Goal: Transaction & Acquisition: Book appointment/travel/reservation

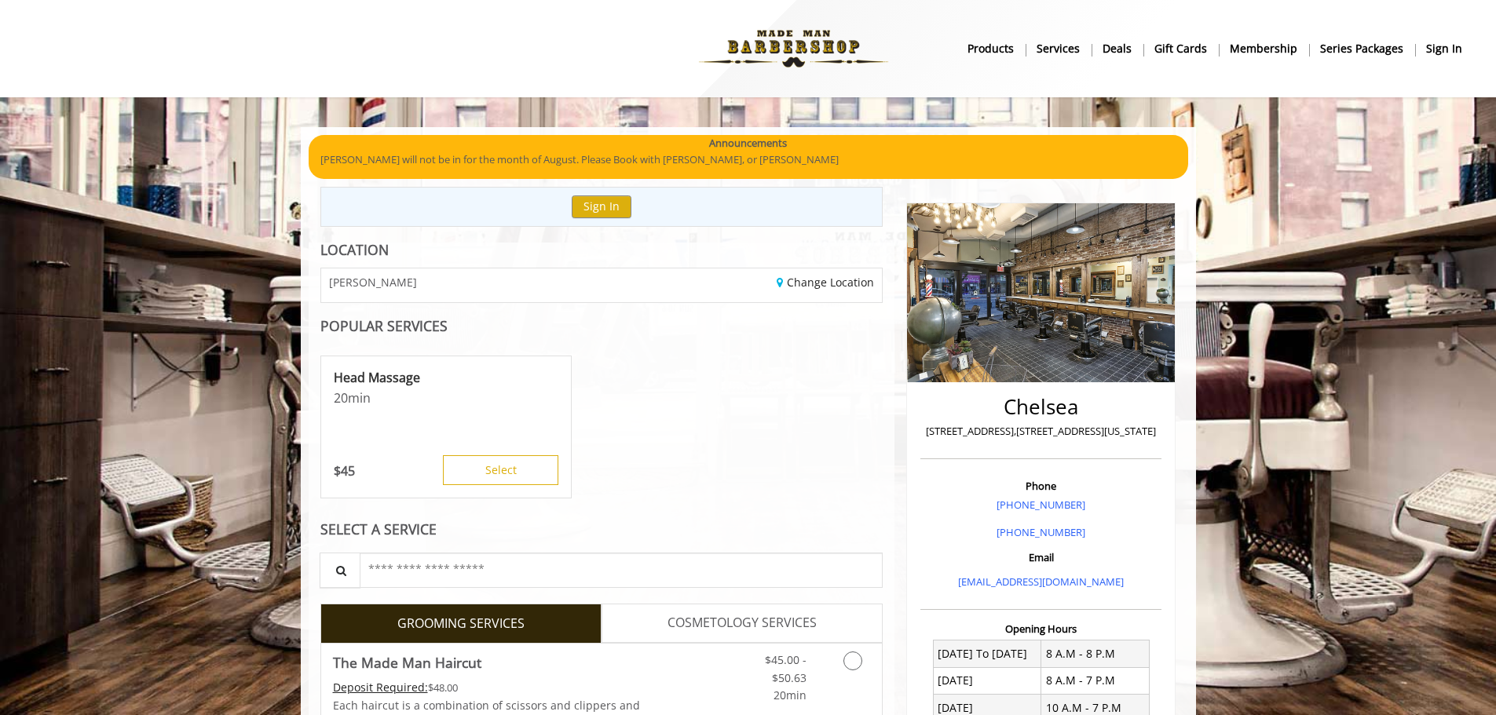
click at [855, 450] on div "Head Massage 20 min $ 45 Select" at bounding box center [601, 427] width 563 height 157
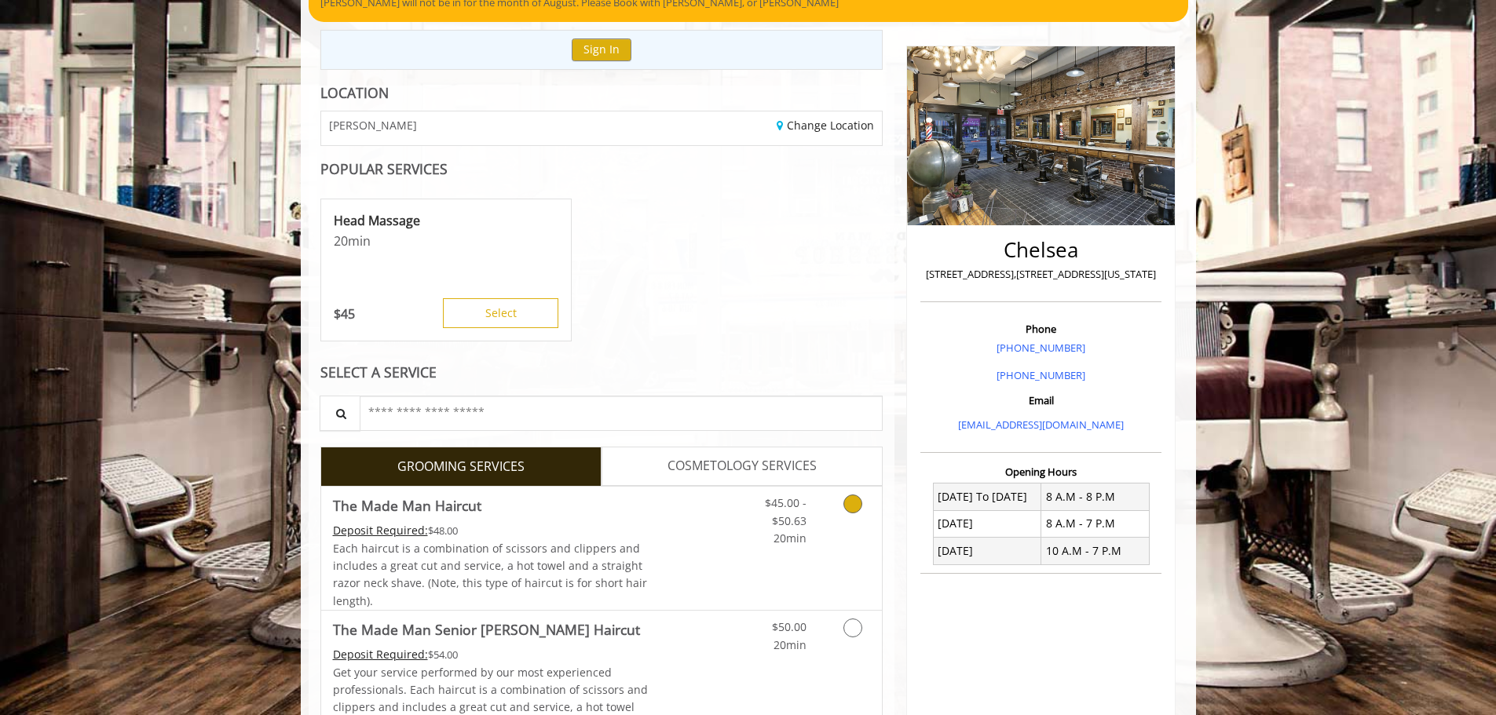
click at [851, 511] on icon "Grooming services" at bounding box center [852, 504] width 19 height 19
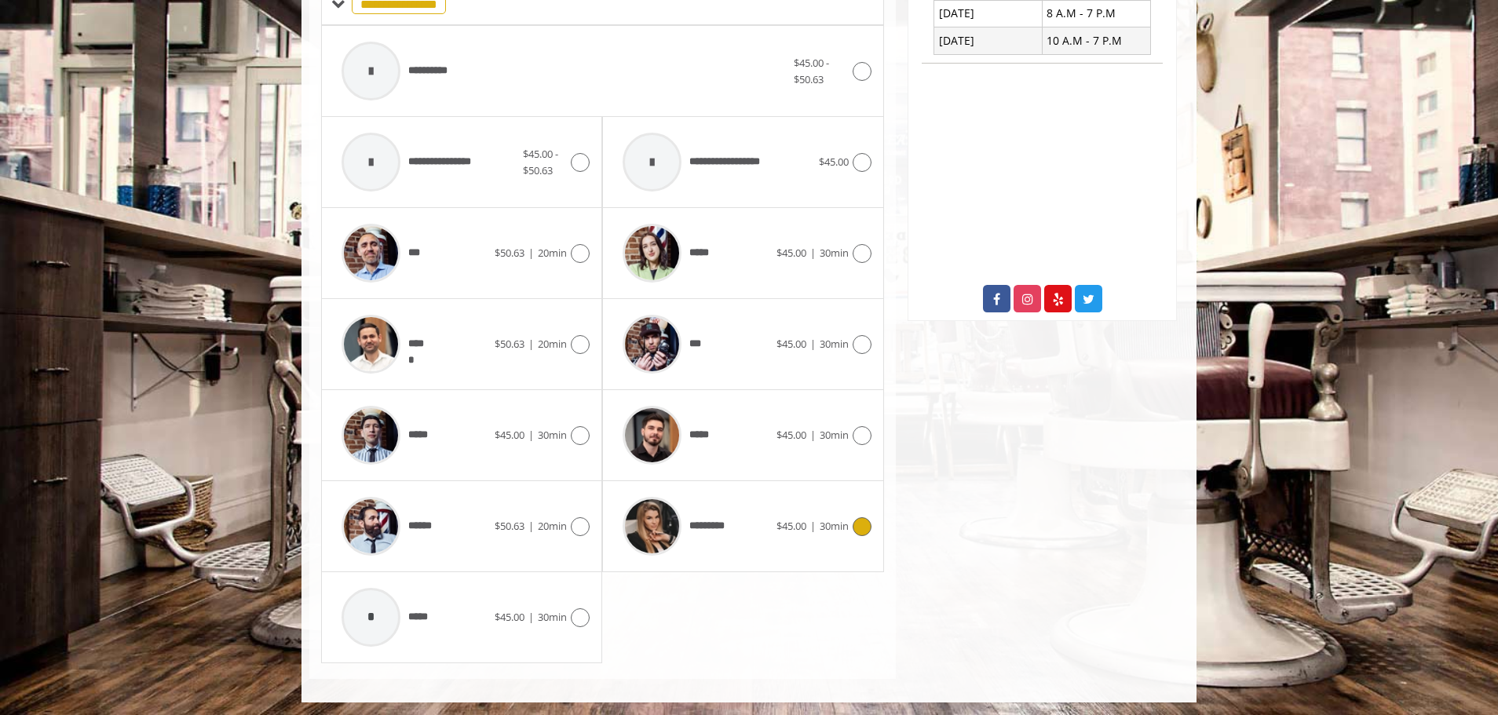
scroll to position [671, 0]
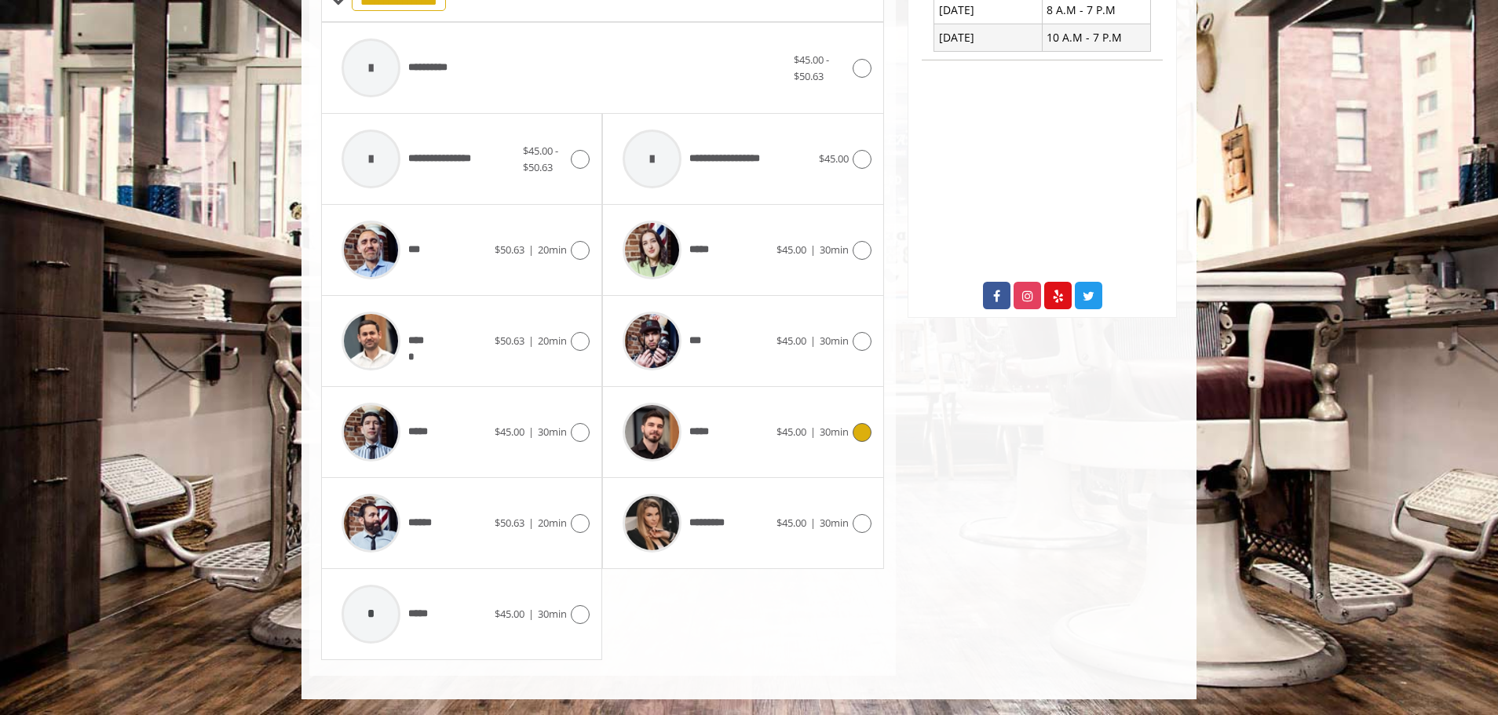
click at [794, 444] on div "***** $45.00 | 30min" at bounding box center [743, 432] width 256 height 75
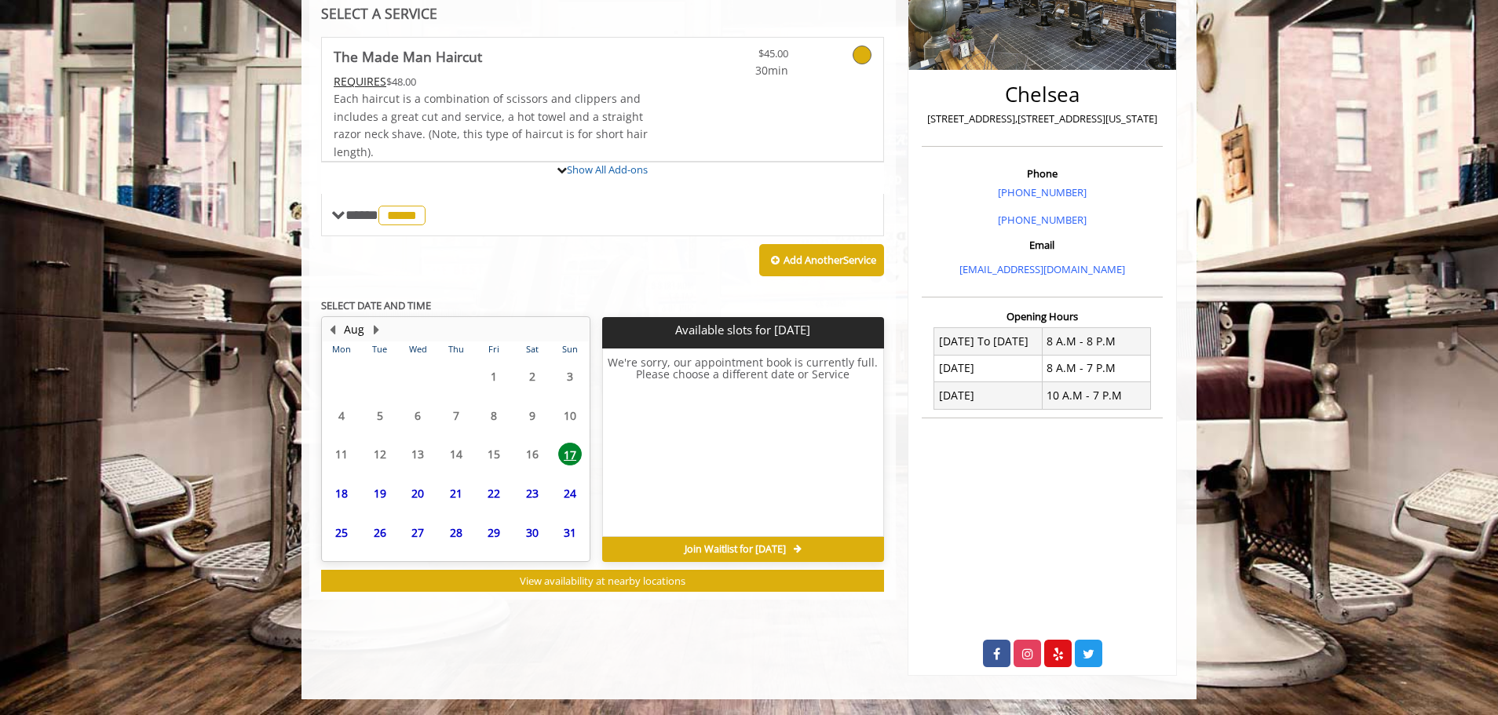
scroll to position [381, 0]
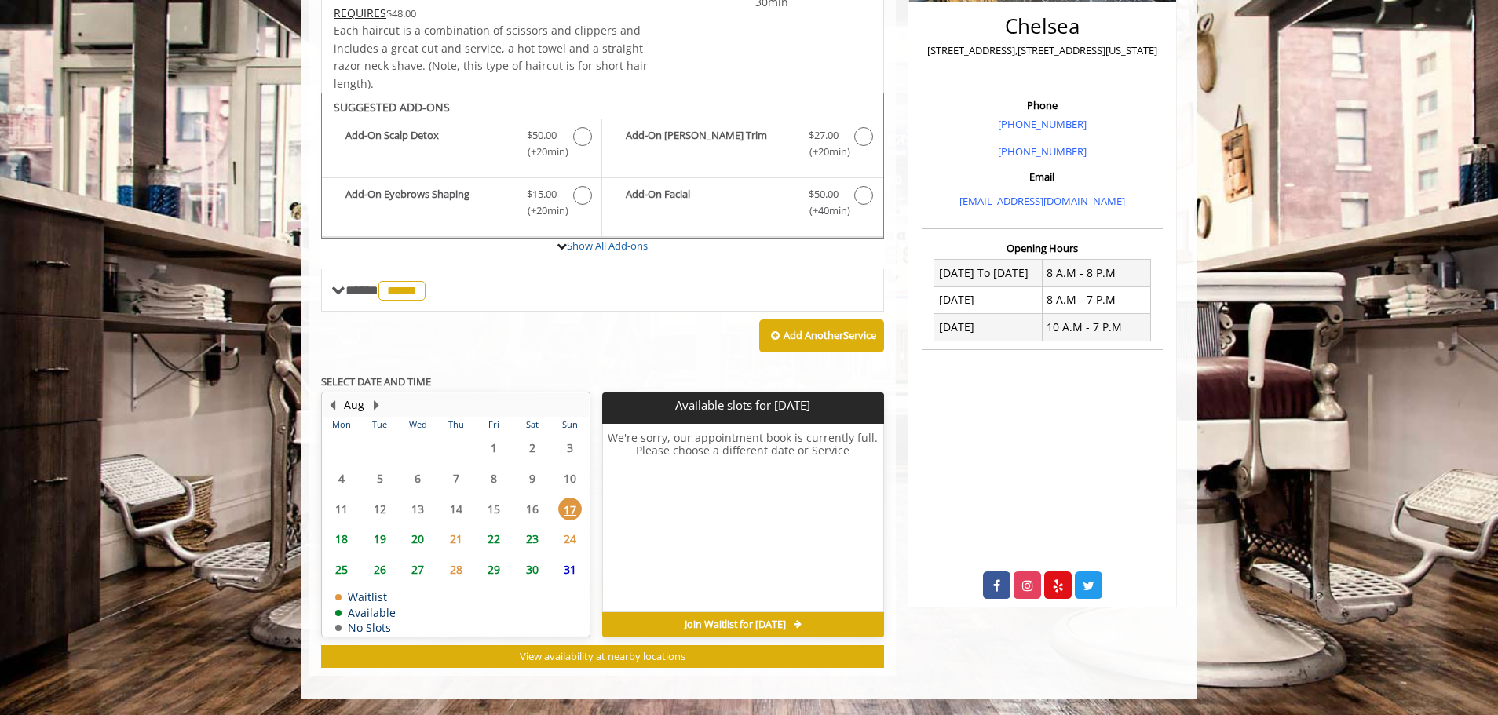
click at [379, 536] on span "19" at bounding box center [380, 539] width 24 height 23
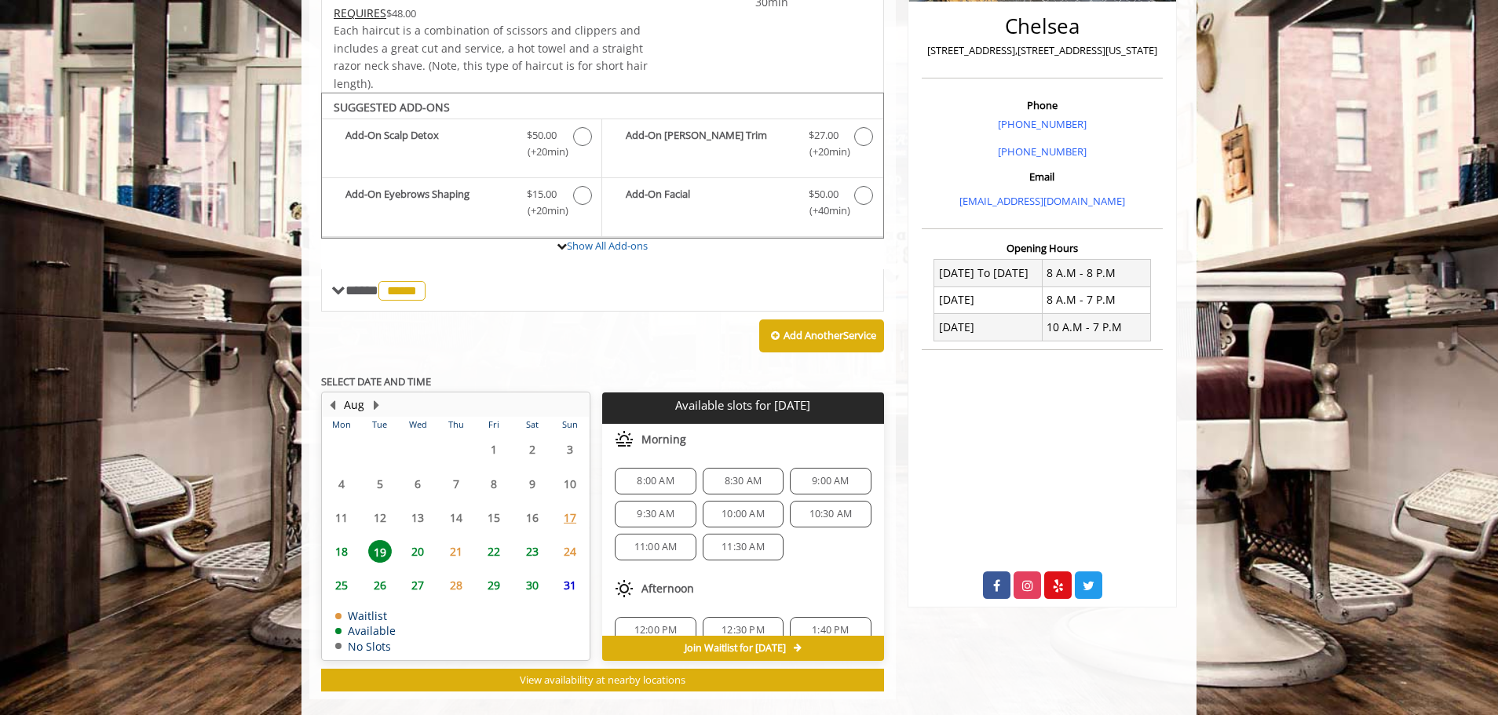
scroll to position [404, 0]
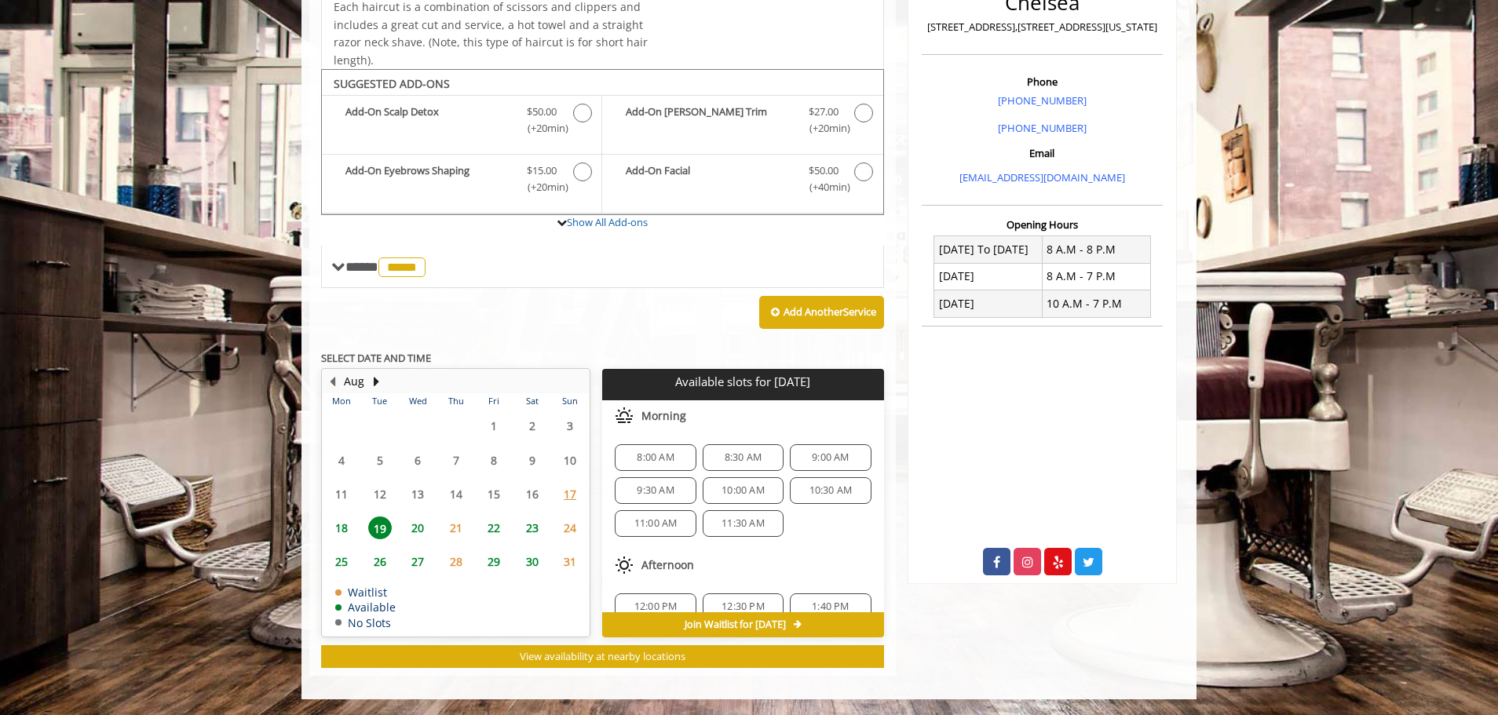
click at [835, 455] on span "9:00 AM" at bounding box center [830, 457] width 37 height 13
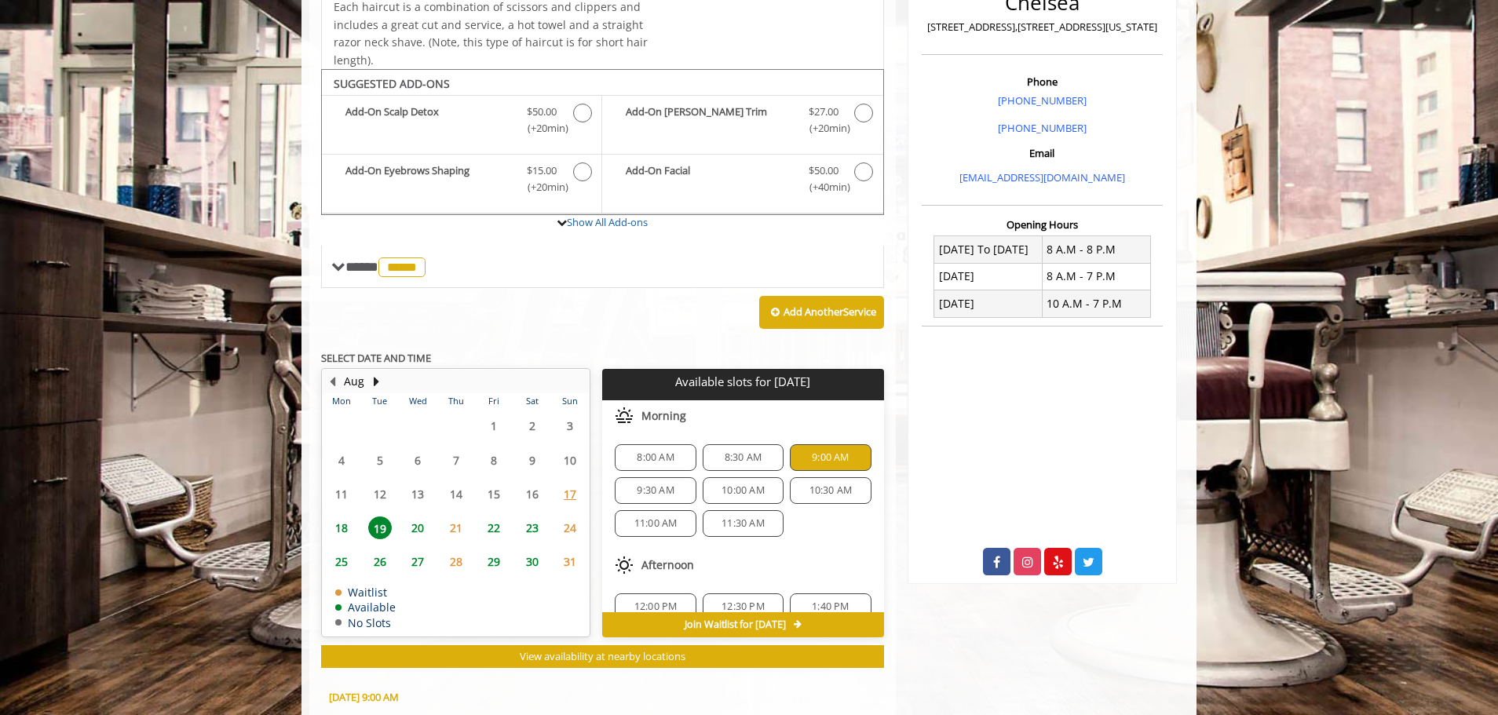
scroll to position [688, 0]
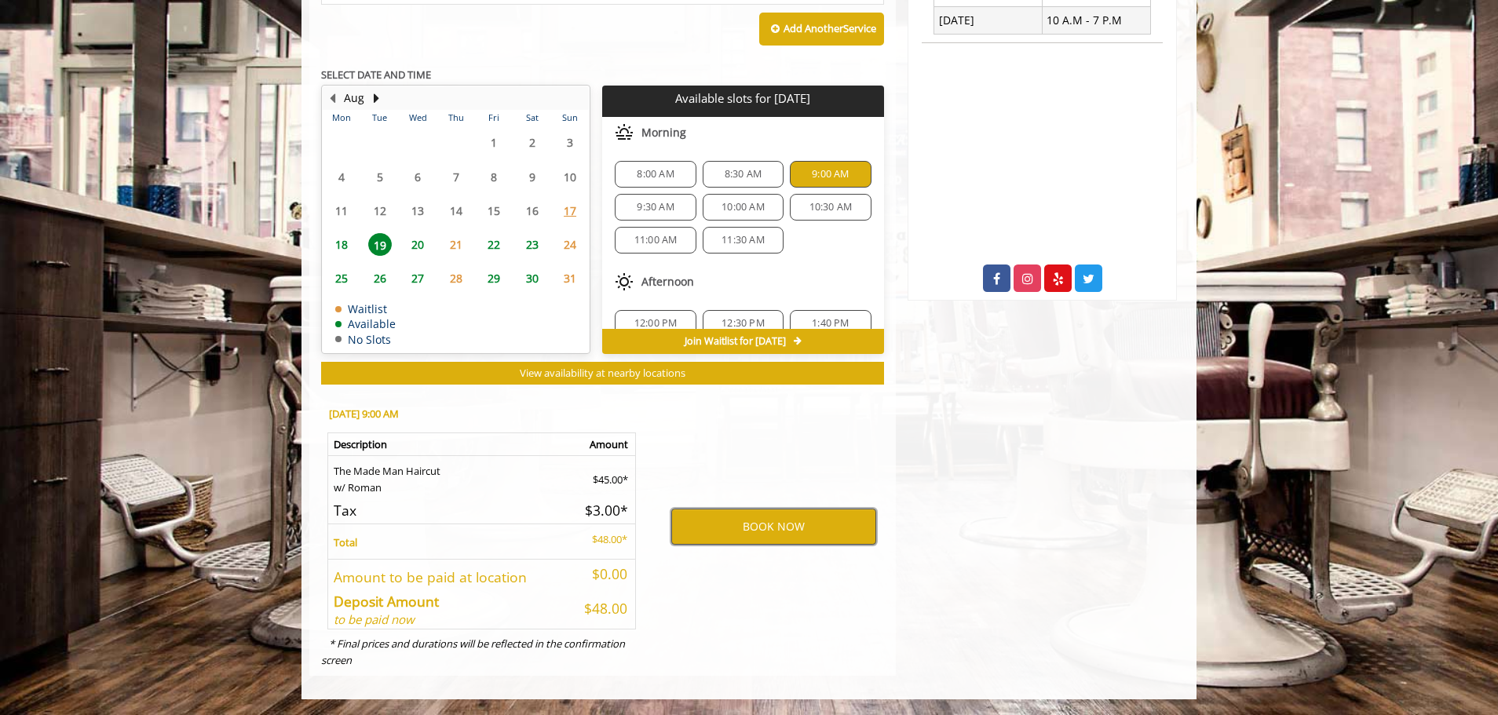
click at [791, 521] on button "BOOK NOW" at bounding box center [773, 527] width 205 height 36
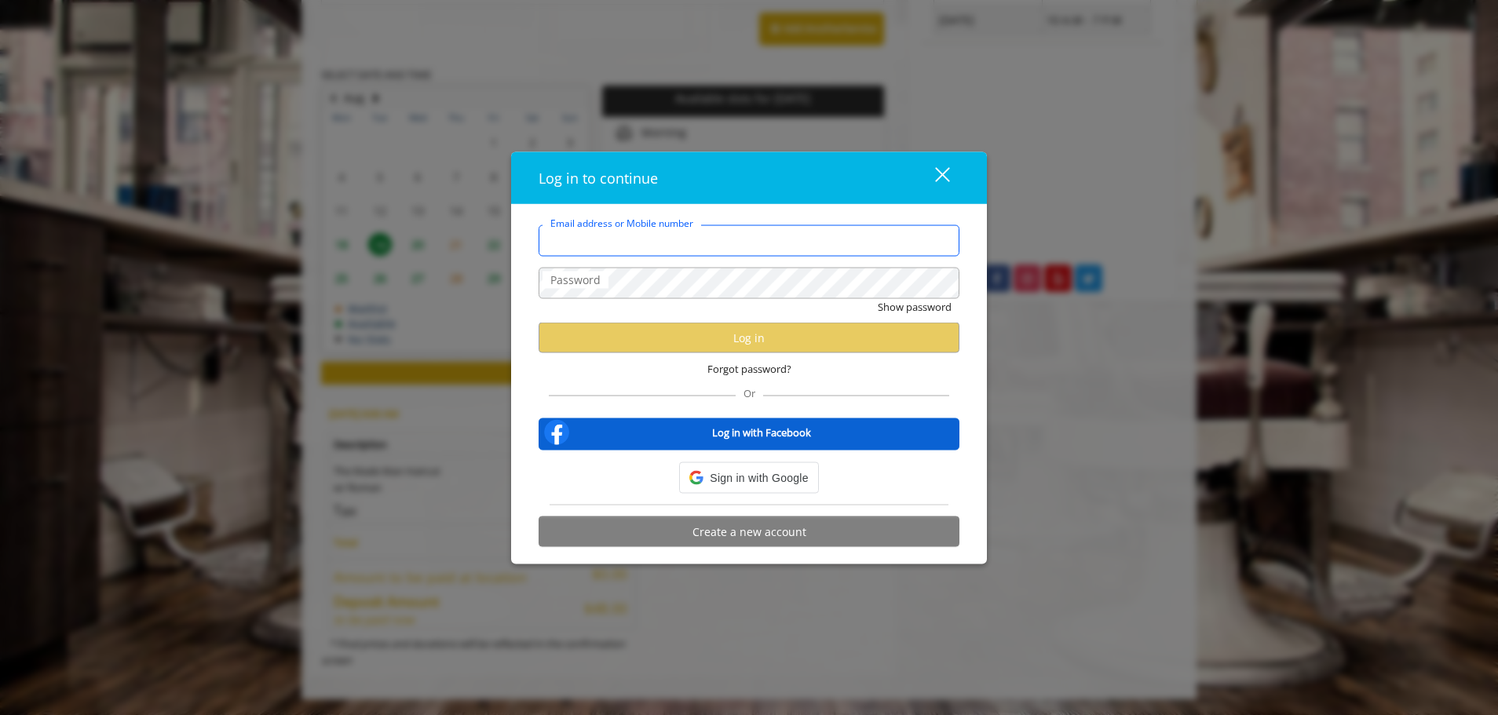
type input "**********"
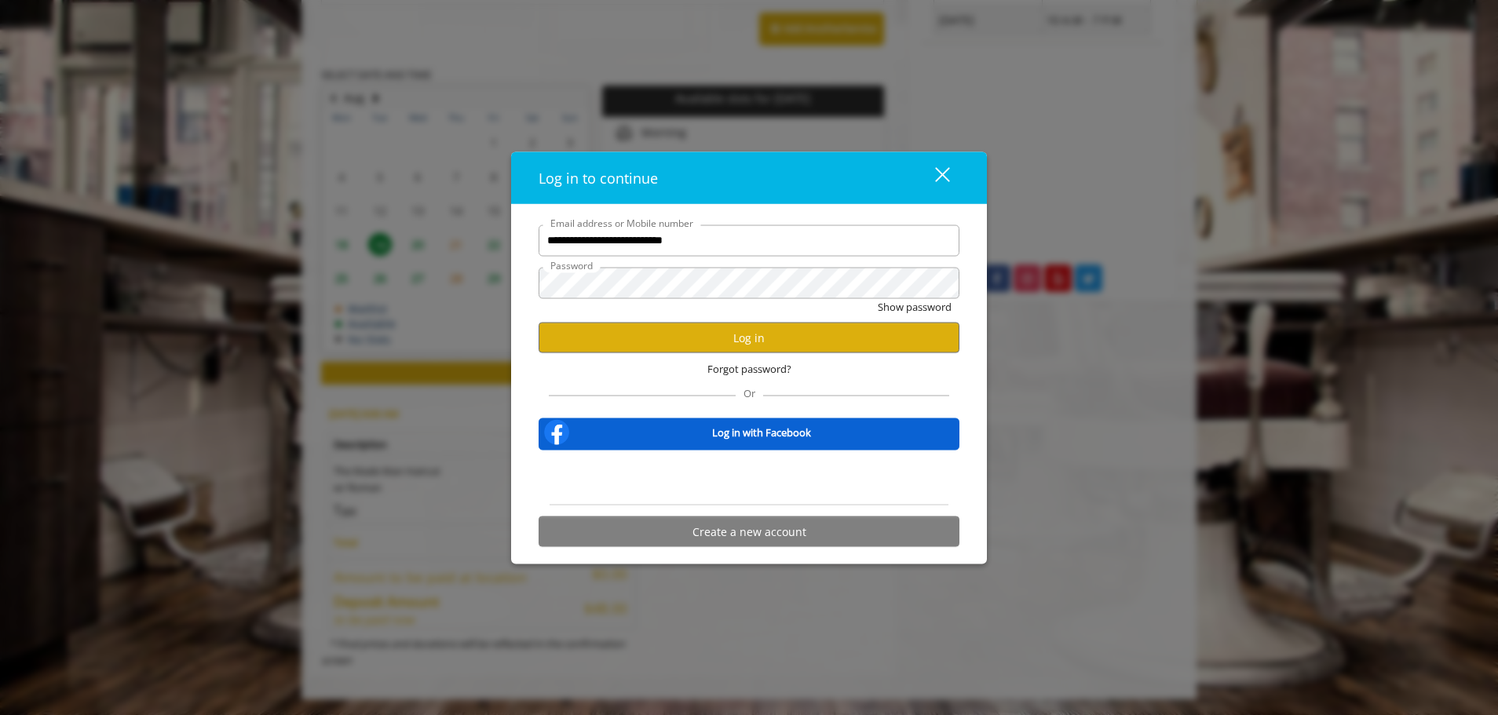
scroll to position [0, 0]
click at [938, 166] on div "close" at bounding box center [932, 178] width 31 height 24
